Goal: Download file/media

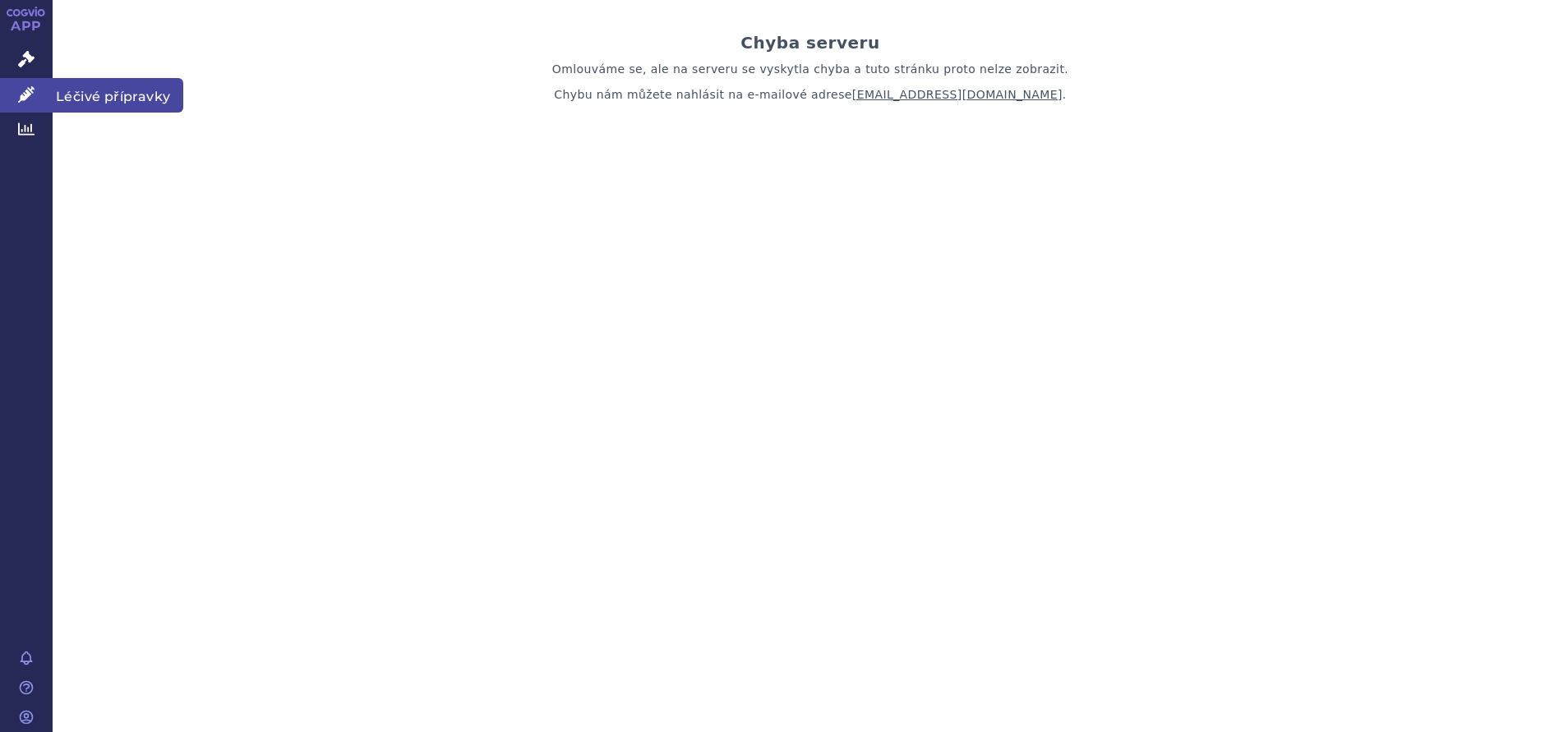
click at [20, 97] on icon at bounding box center [26, 94] width 16 height 16
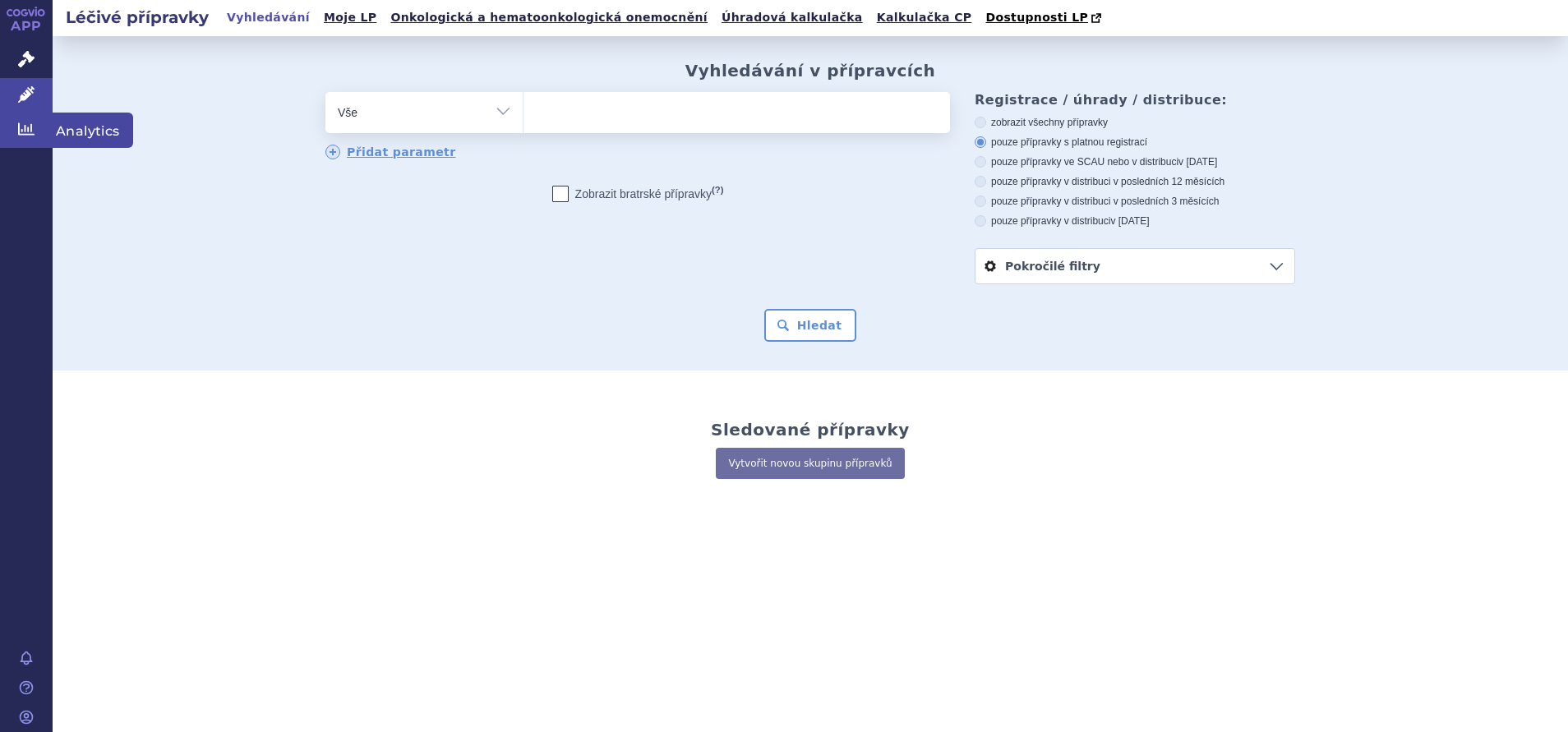
click at [27, 129] on icon at bounding box center [26, 128] width 16 height 16
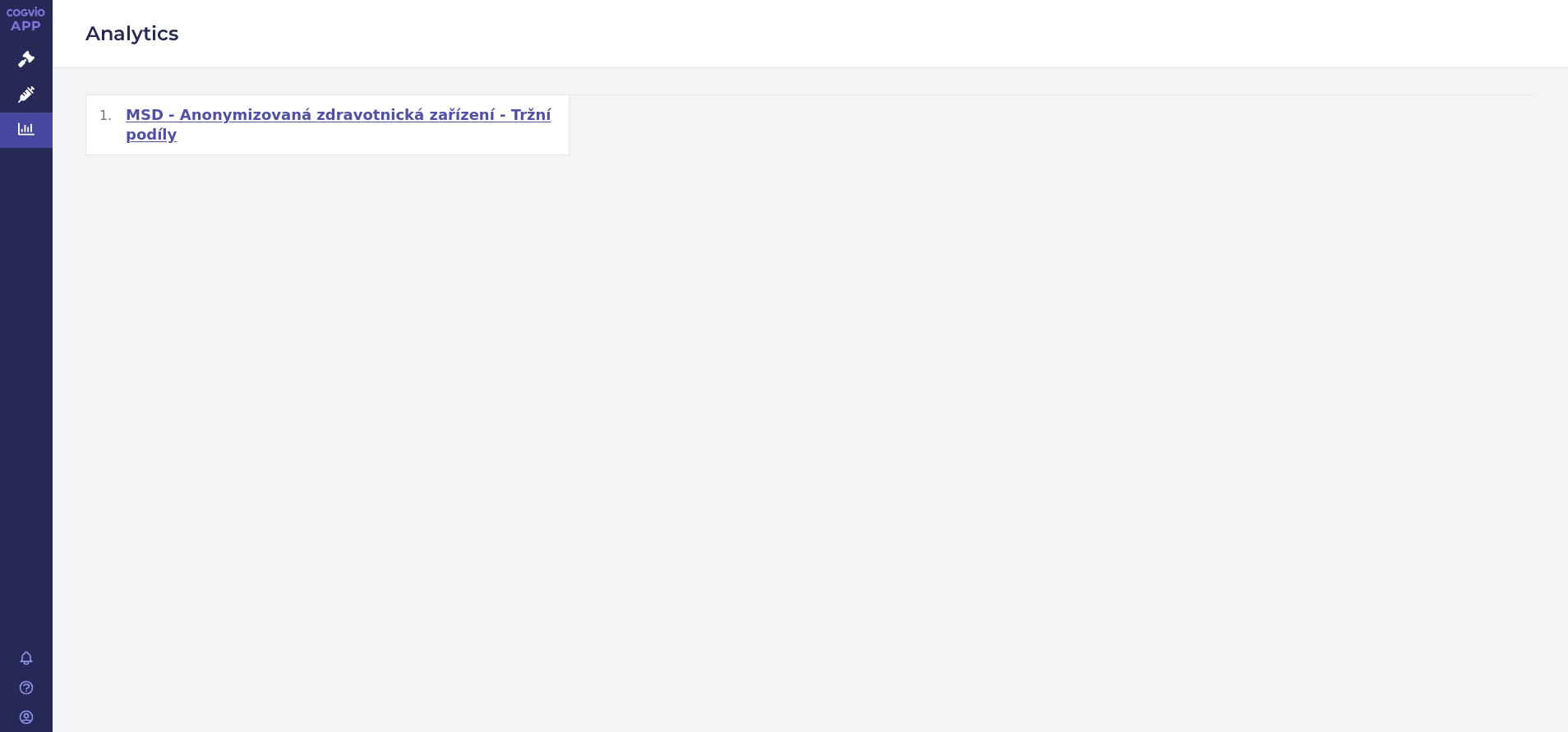
click at [274, 115] on span "MSD - Anonymizovaná zdravotnická zařízení - Tržní podíly" at bounding box center [340, 125] width 430 height 40
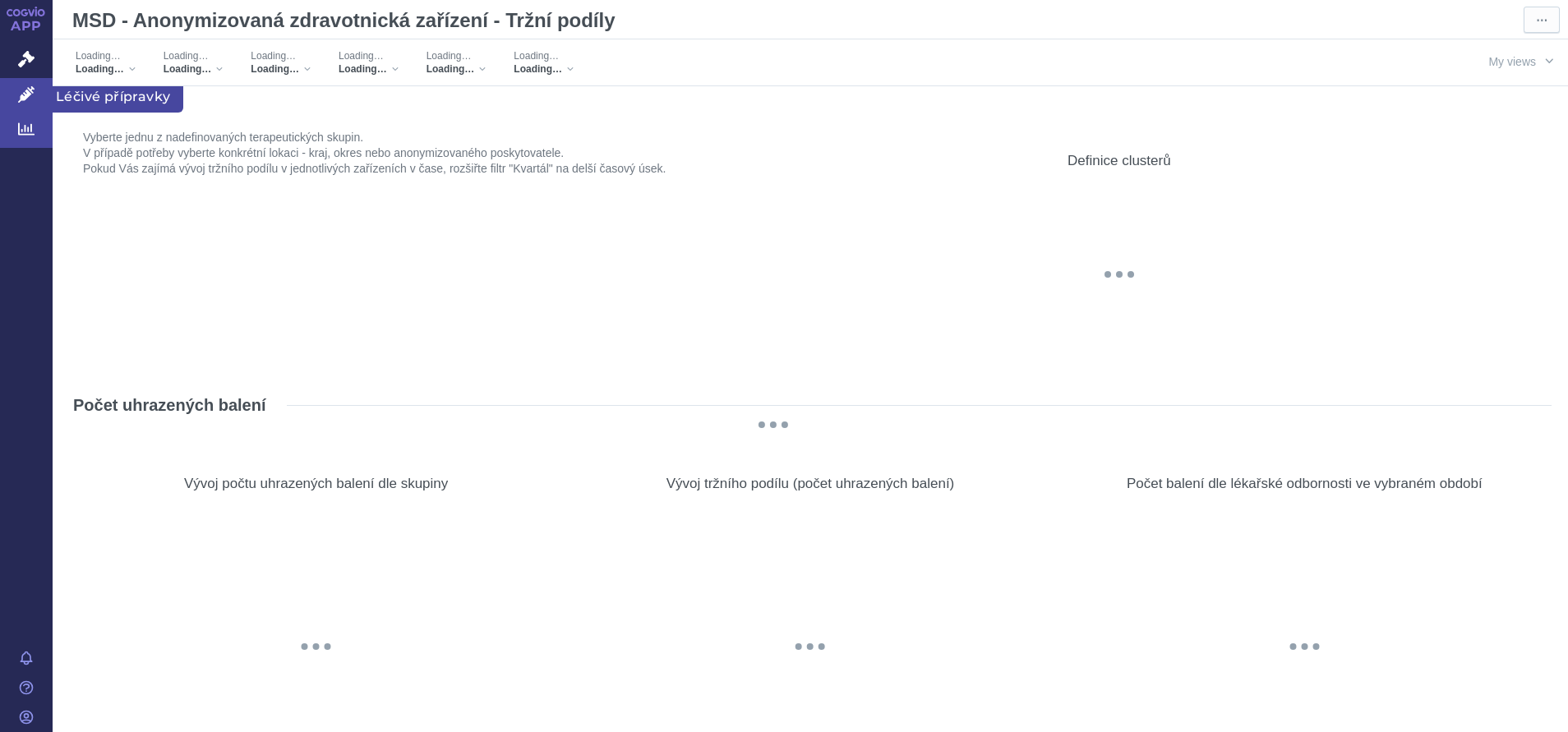
click at [28, 96] on icon at bounding box center [26, 94] width 16 height 16
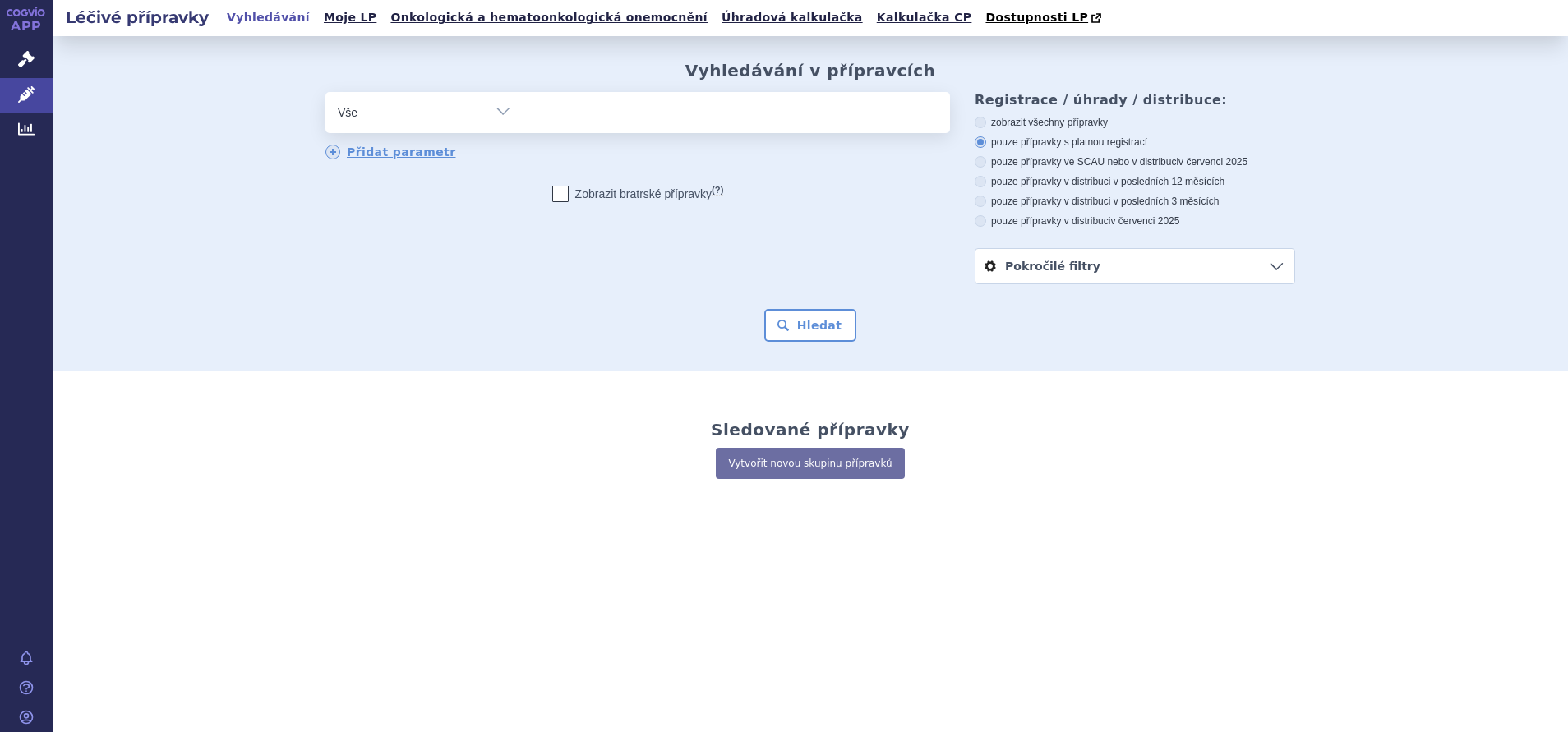
click at [24, 15] on icon at bounding box center [25, 13] width 8 height 8
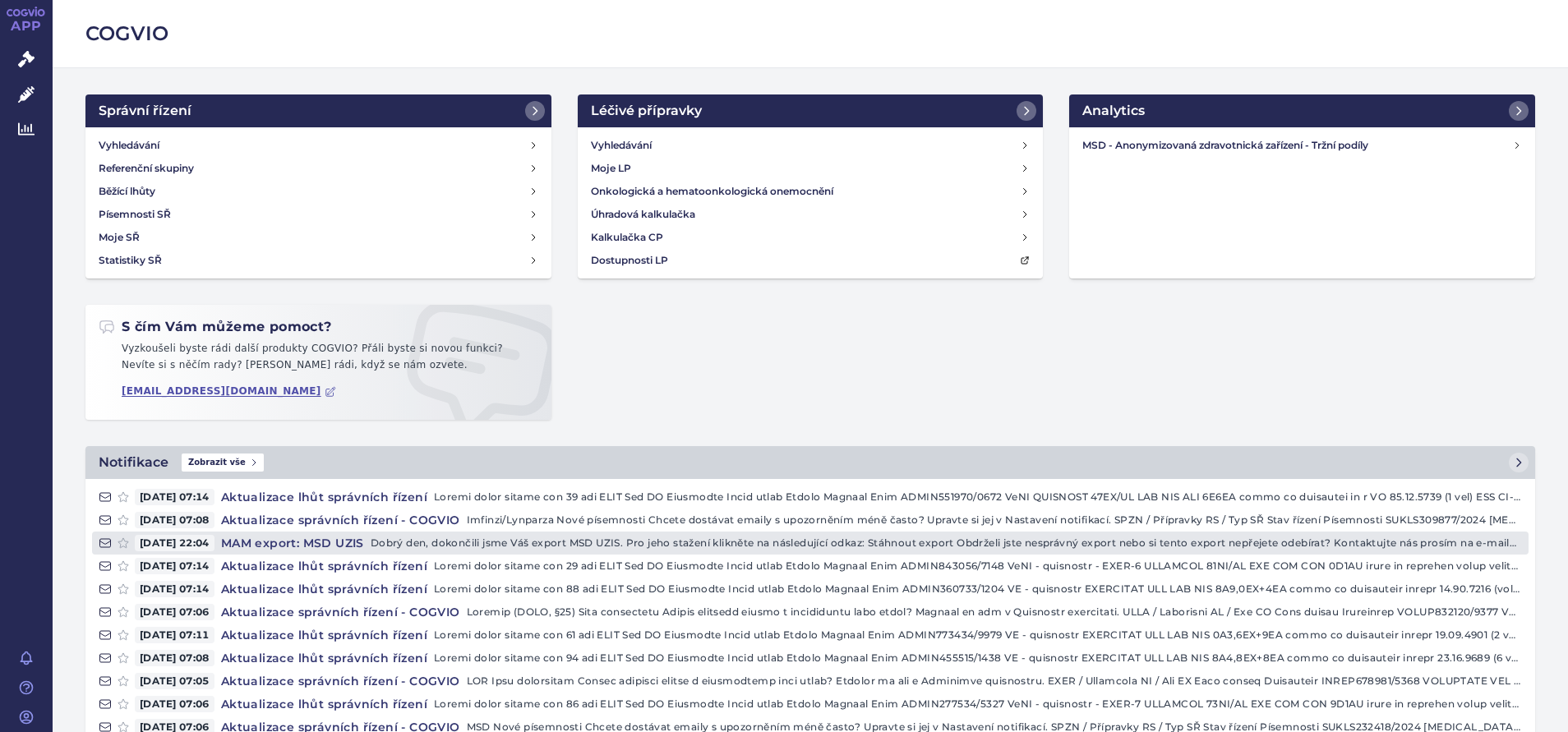
click at [350, 544] on h4 "MAM export: MSD UZIS" at bounding box center [293, 543] width 156 height 16
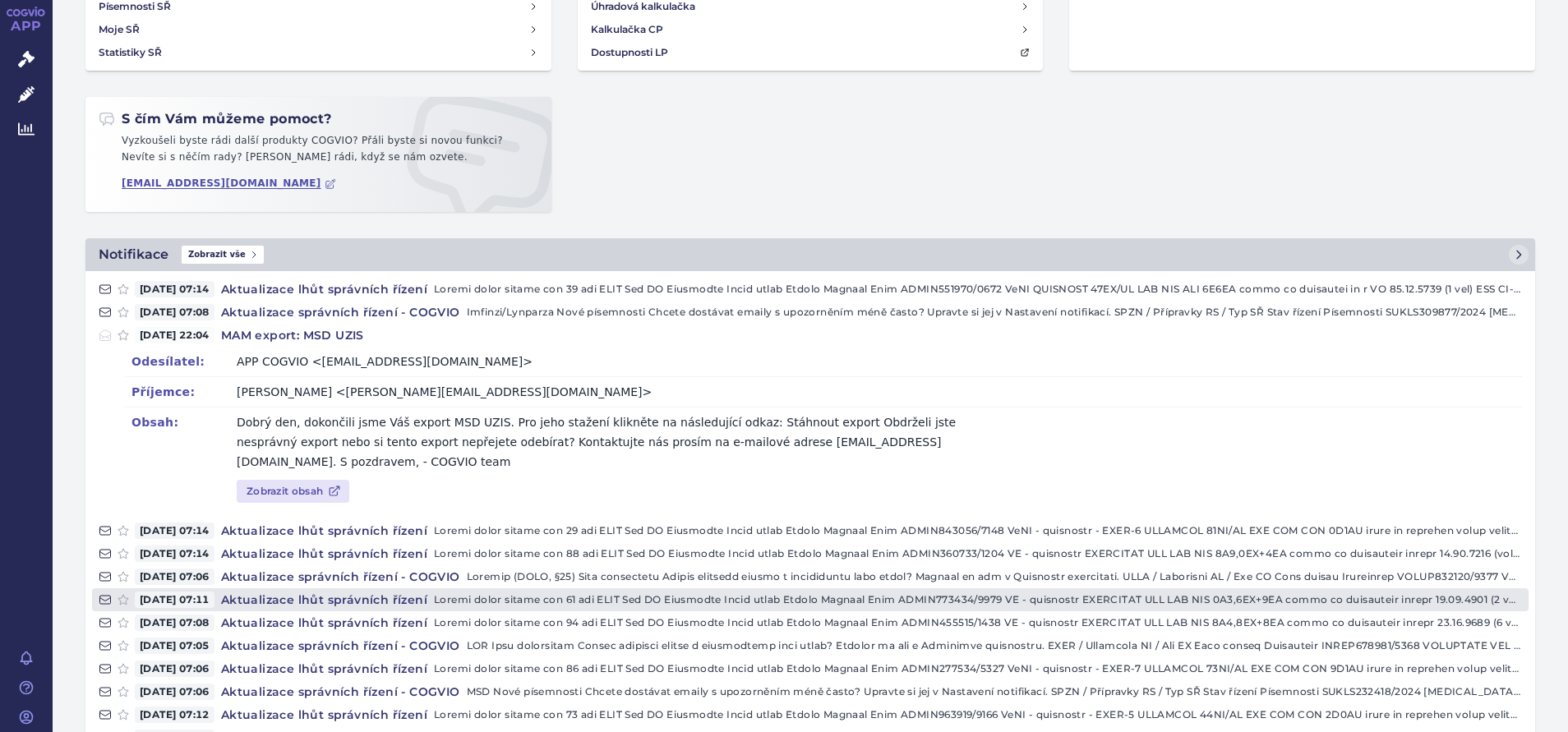
scroll to position [246, 0]
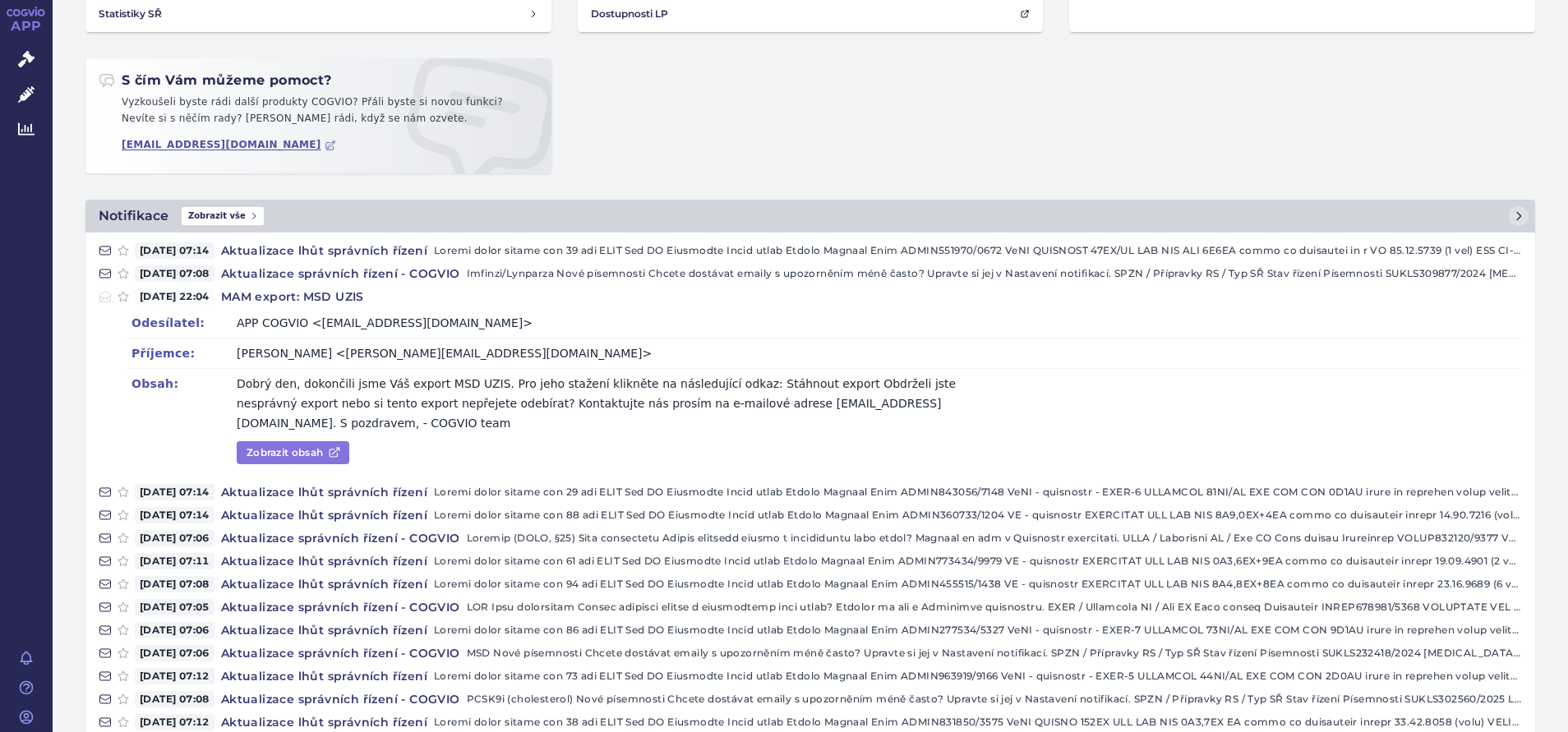
click at [294, 441] on link "Zobrazit obsah" at bounding box center [293, 453] width 113 height 23
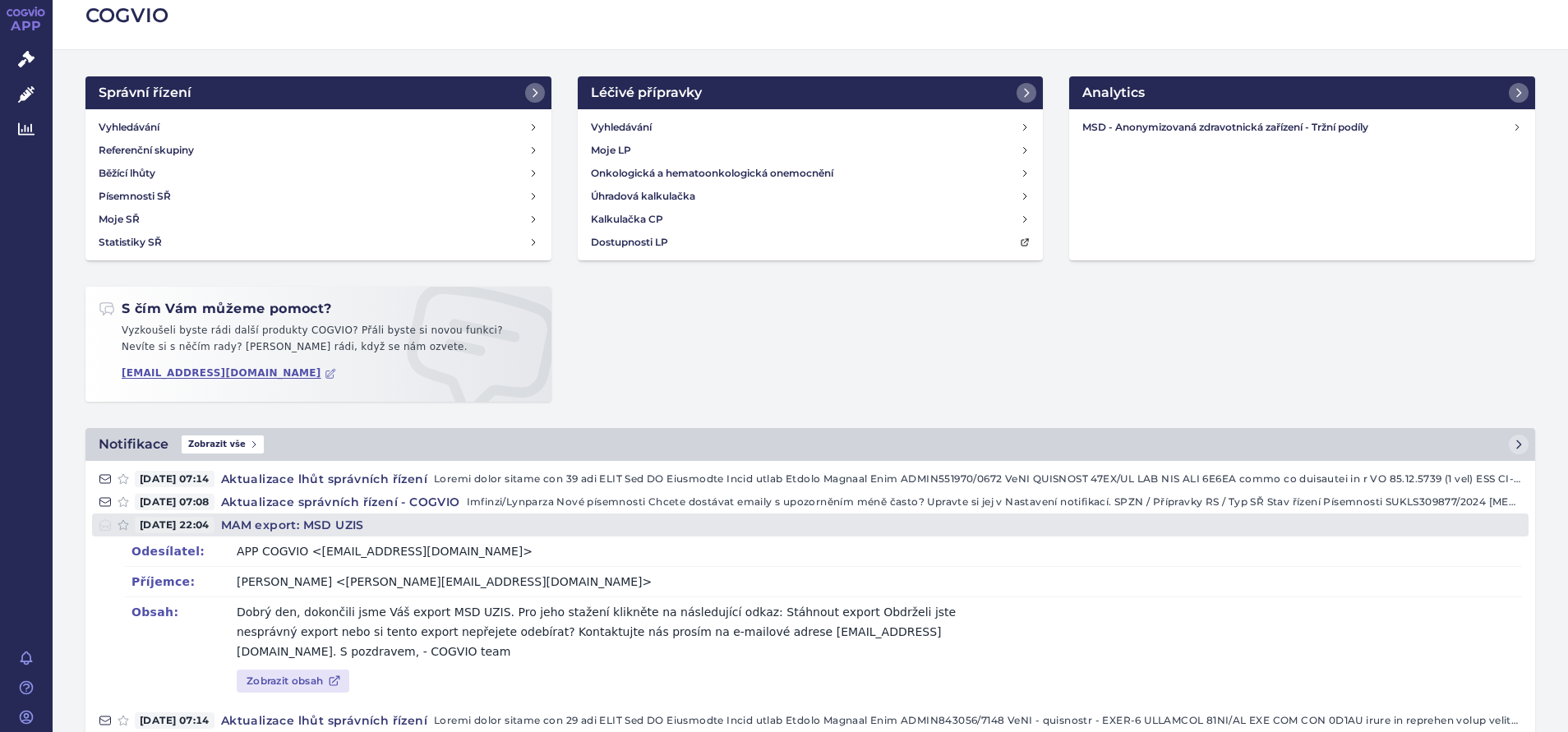
scroll to position [0, 0]
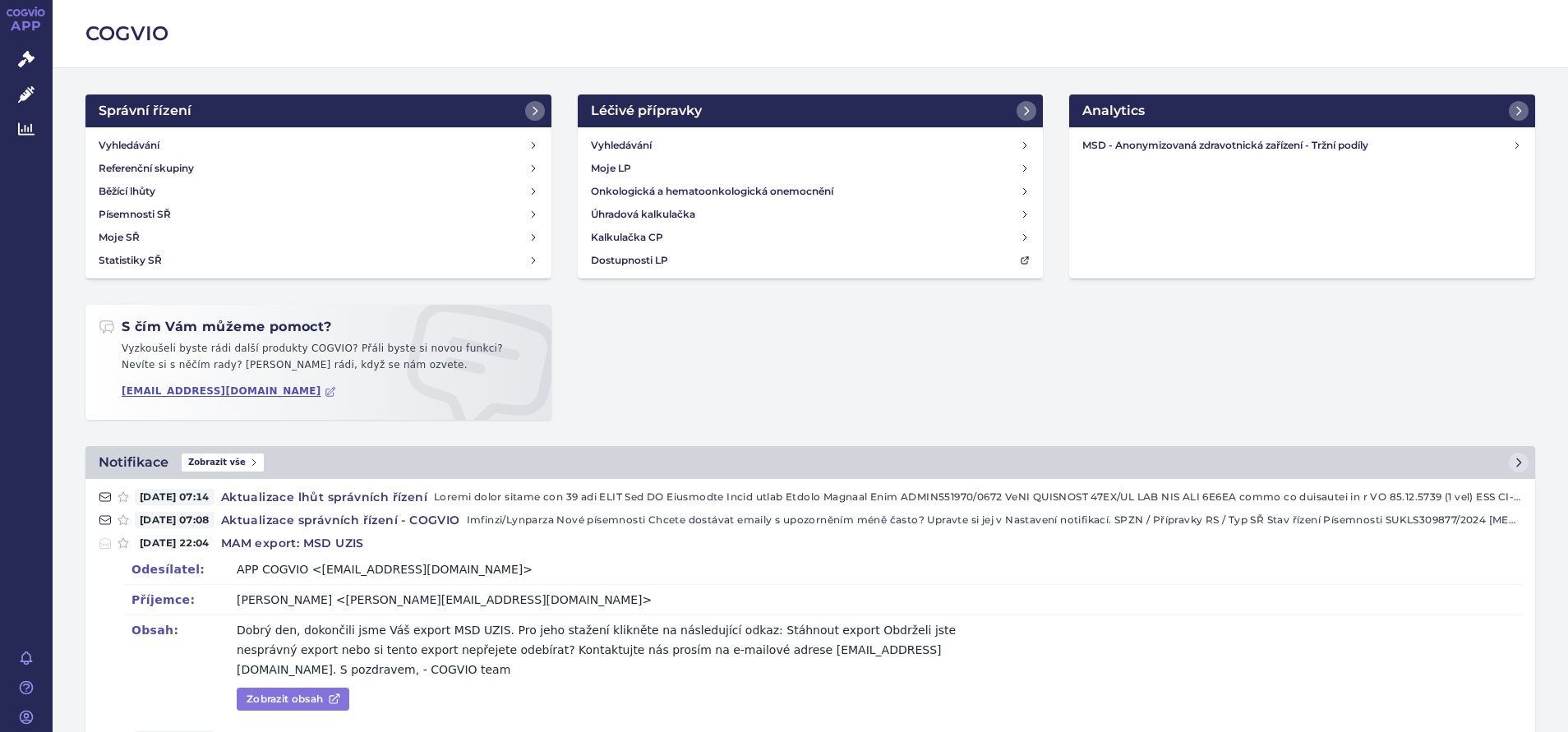
click at [316, 688] on link "Zobrazit obsah" at bounding box center [293, 699] width 113 height 23
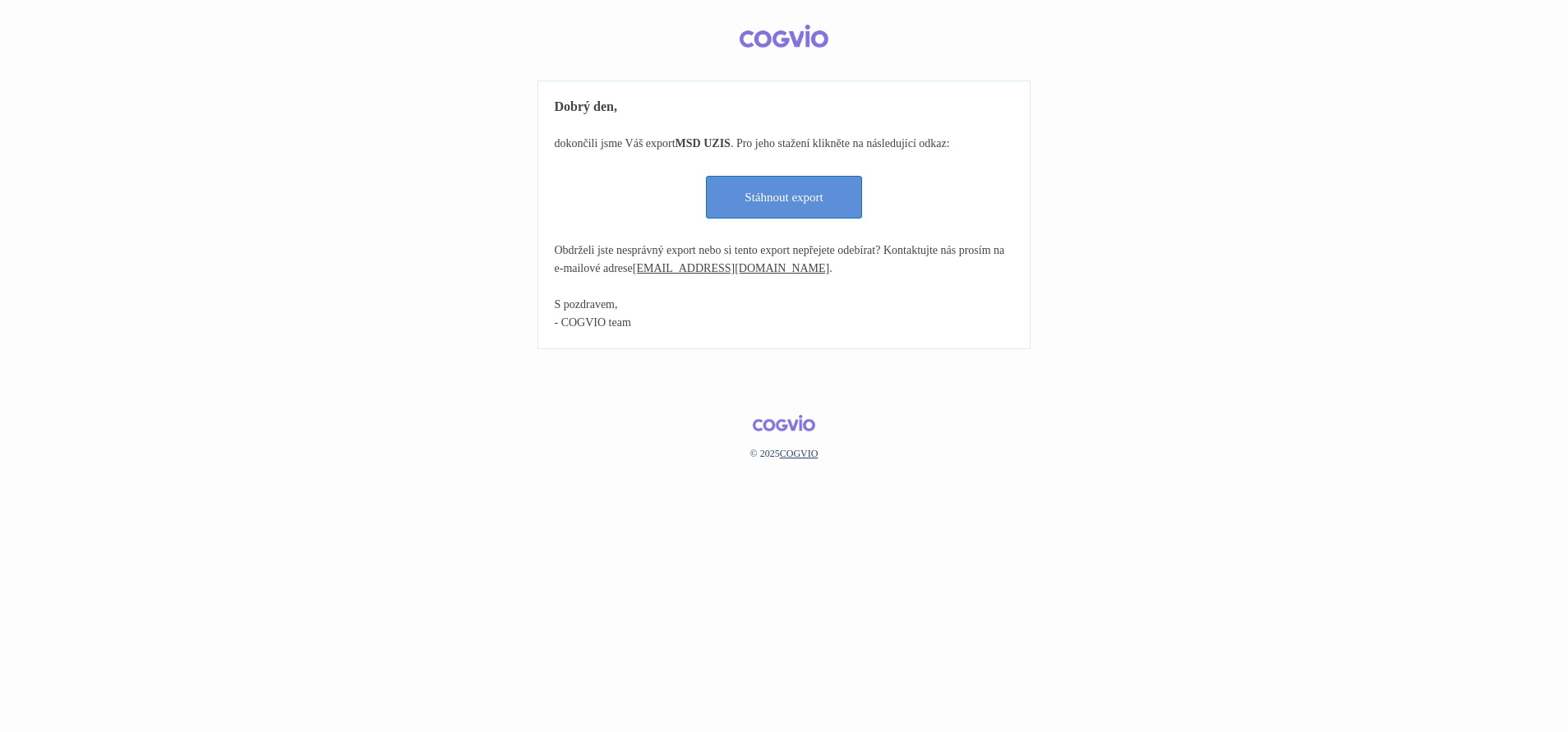
click at [779, 196] on link "Stáhnout export" at bounding box center [784, 197] width 156 height 42
click at [804, 195] on link "Stáhnout export" at bounding box center [784, 197] width 156 height 42
